Goal: Navigation & Orientation: Find specific page/section

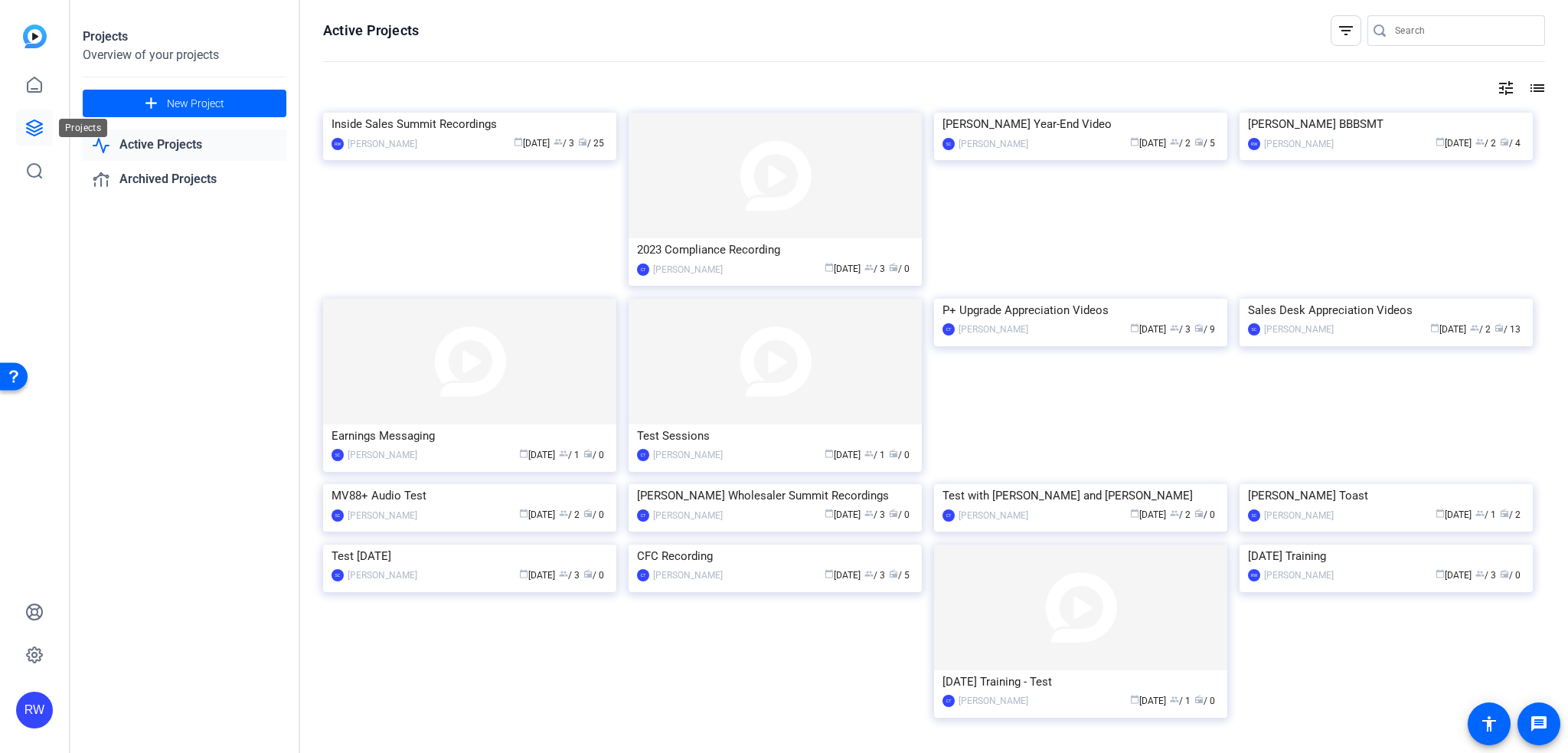
click at [33, 118] on link at bounding box center [34, 127] width 36 height 36
click at [31, 126] on icon at bounding box center [34, 127] width 15 height 15
click at [36, 73] on link at bounding box center [34, 85] width 36 height 36
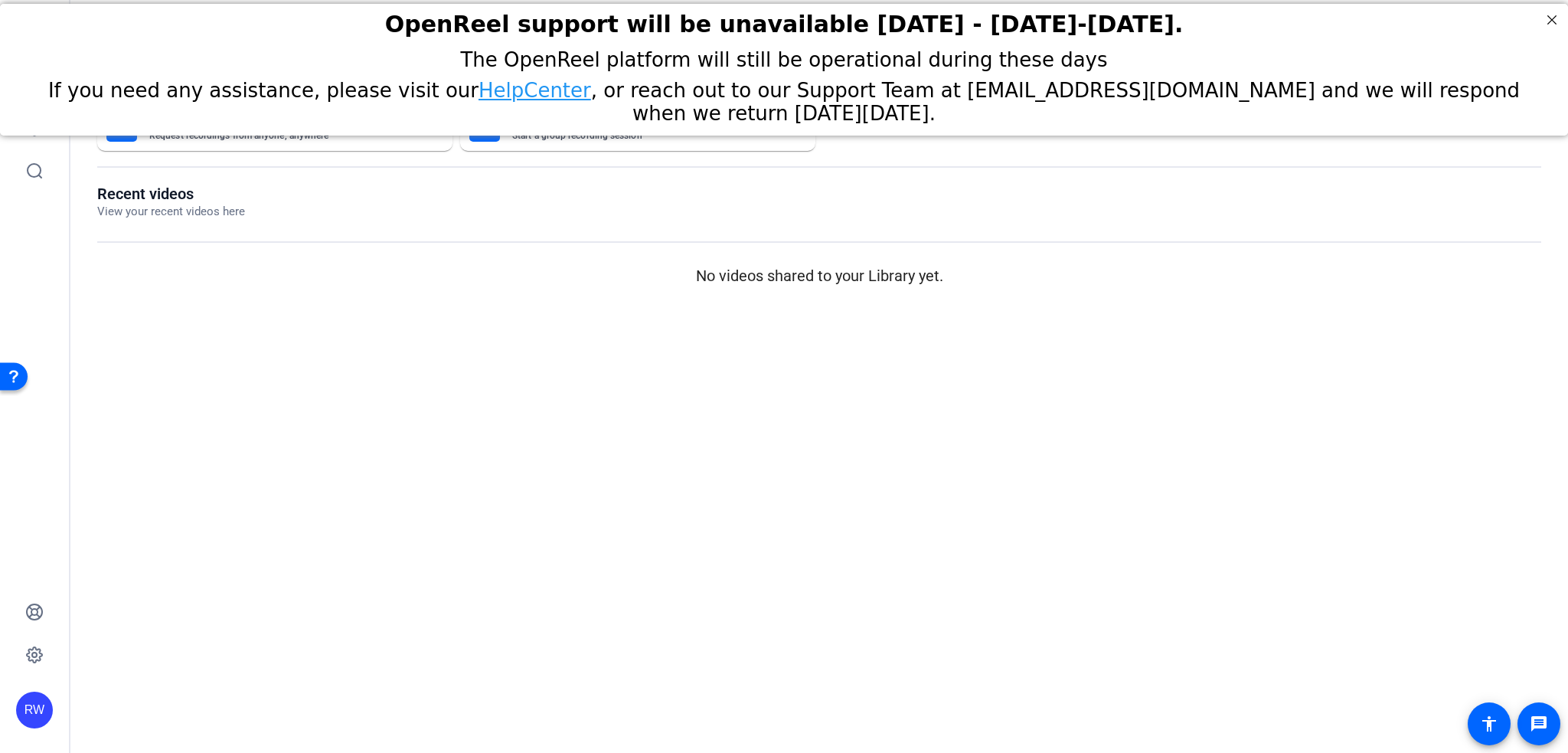
click at [32, 123] on div "If you need any assistance, please visit our HelpCenter , or reach out to our S…" at bounding box center [784, 102] width 1529 height 46
click at [35, 137] on link at bounding box center [34, 127] width 36 height 36
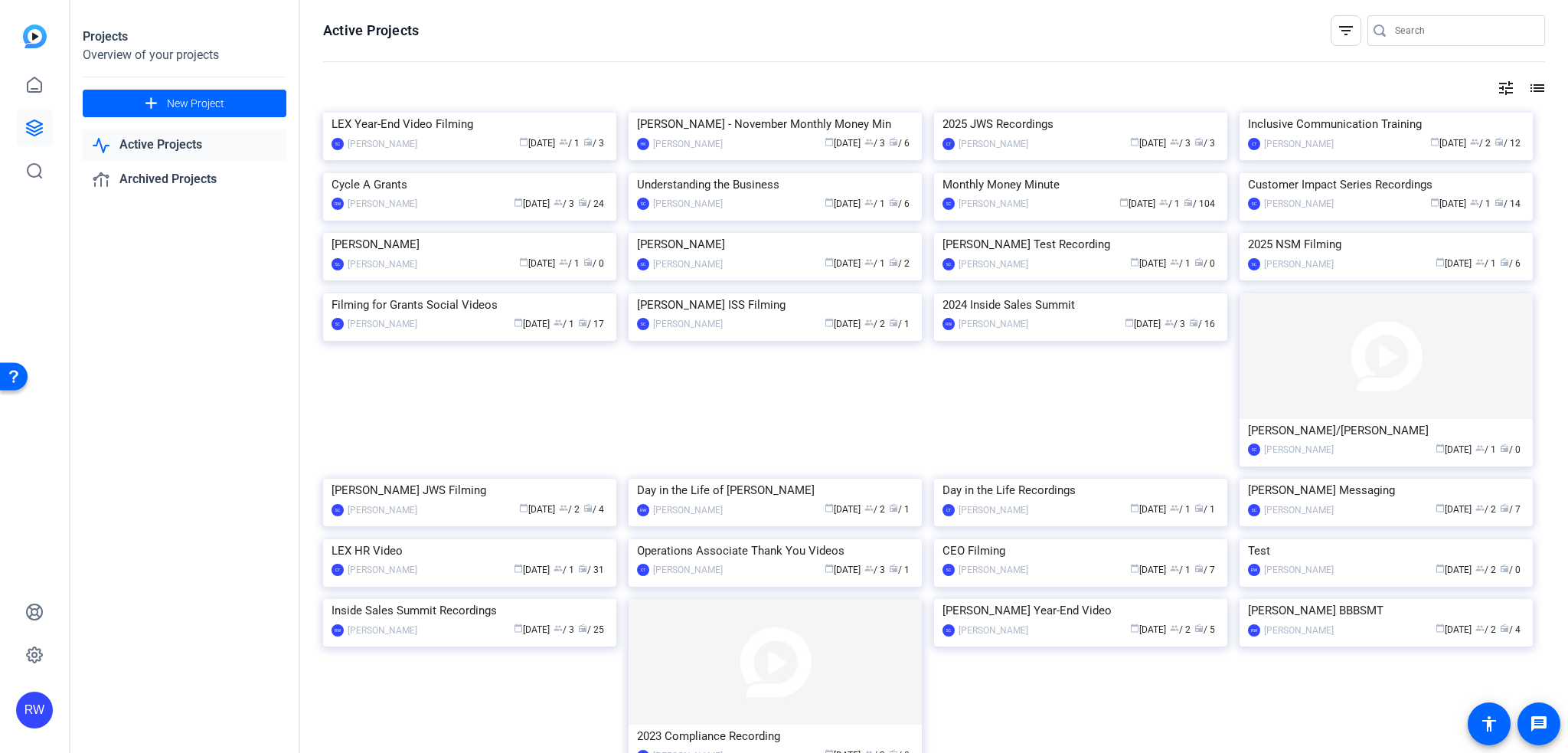
click at [751, 135] on div "[PERSON_NAME] - November Monthly Money Min" at bounding box center [774, 123] width 276 height 23
